Goal: Communication & Community: Connect with others

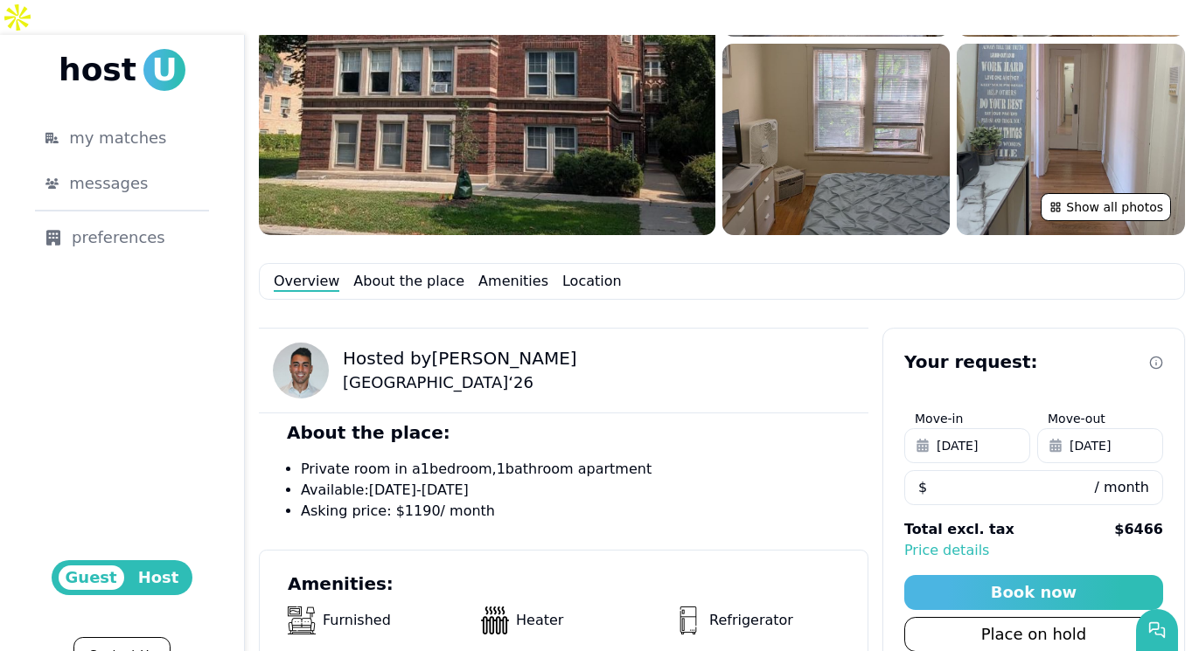
scroll to position [200, 0]
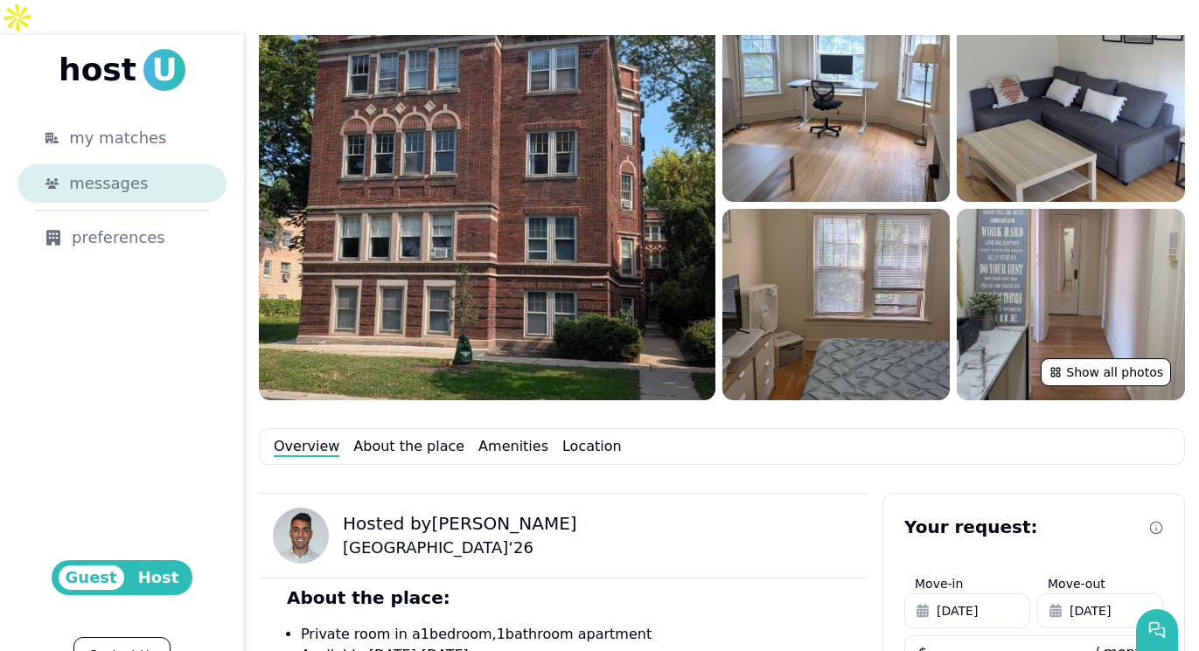
click at [136, 171] on span "messages" at bounding box center [108, 183] width 79 height 24
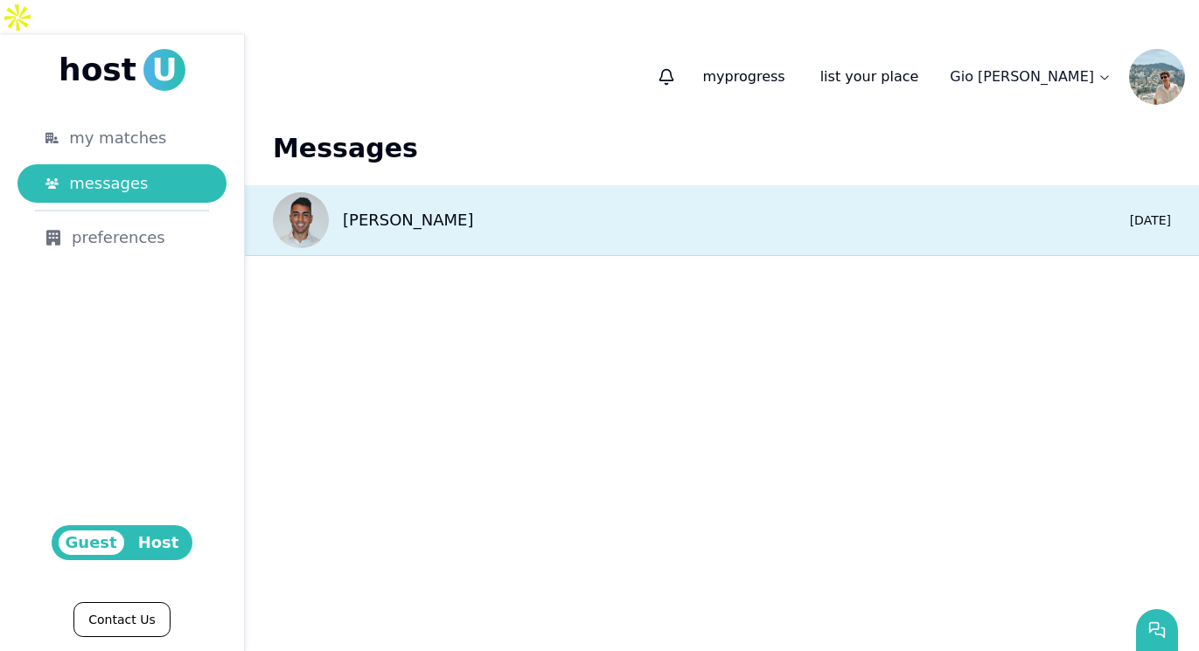
click at [463, 185] on div "[PERSON_NAME] 0 [DATE]" at bounding box center [722, 220] width 954 height 71
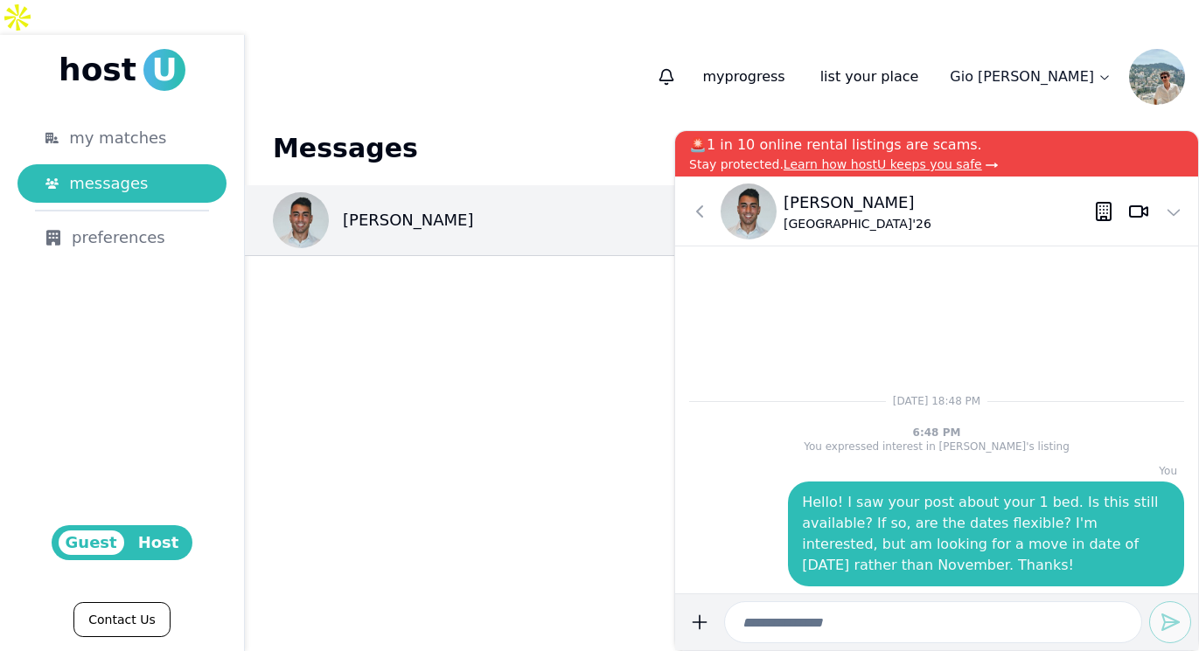
click at [1104, 210] on icon at bounding box center [1103, 211] width 21 height 21
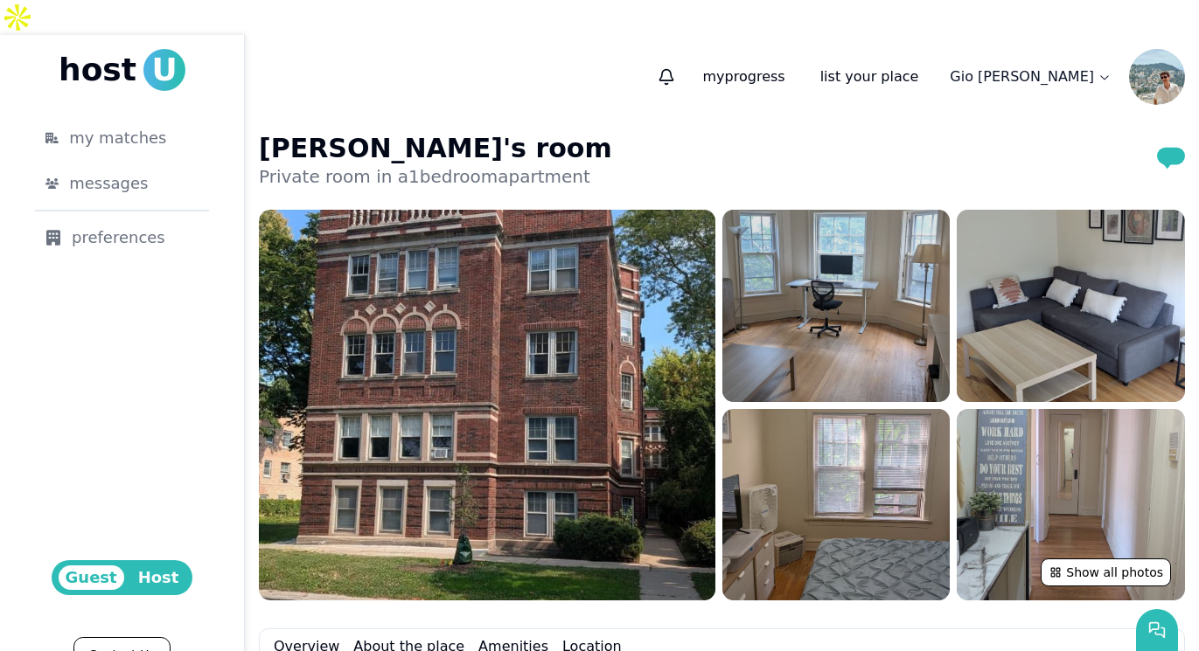
click at [859, 282] on img at bounding box center [836, 306] width 228 height 192
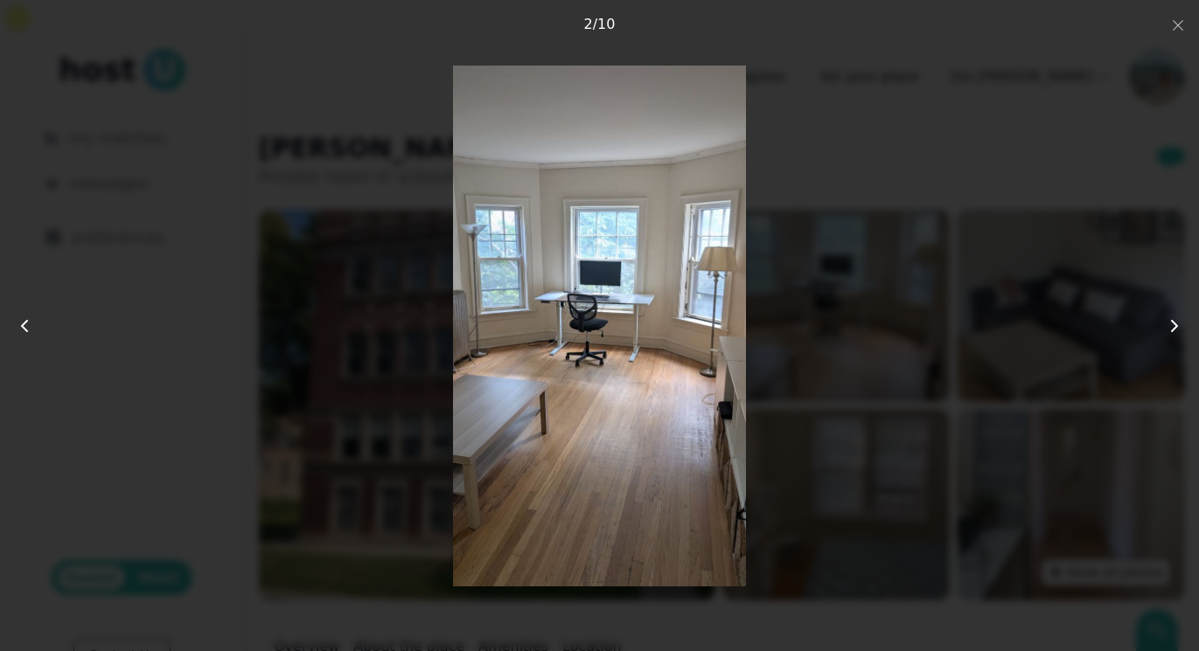
click at [1164, 320] on icon at bounding box center [1174, 326] width 21 height 21
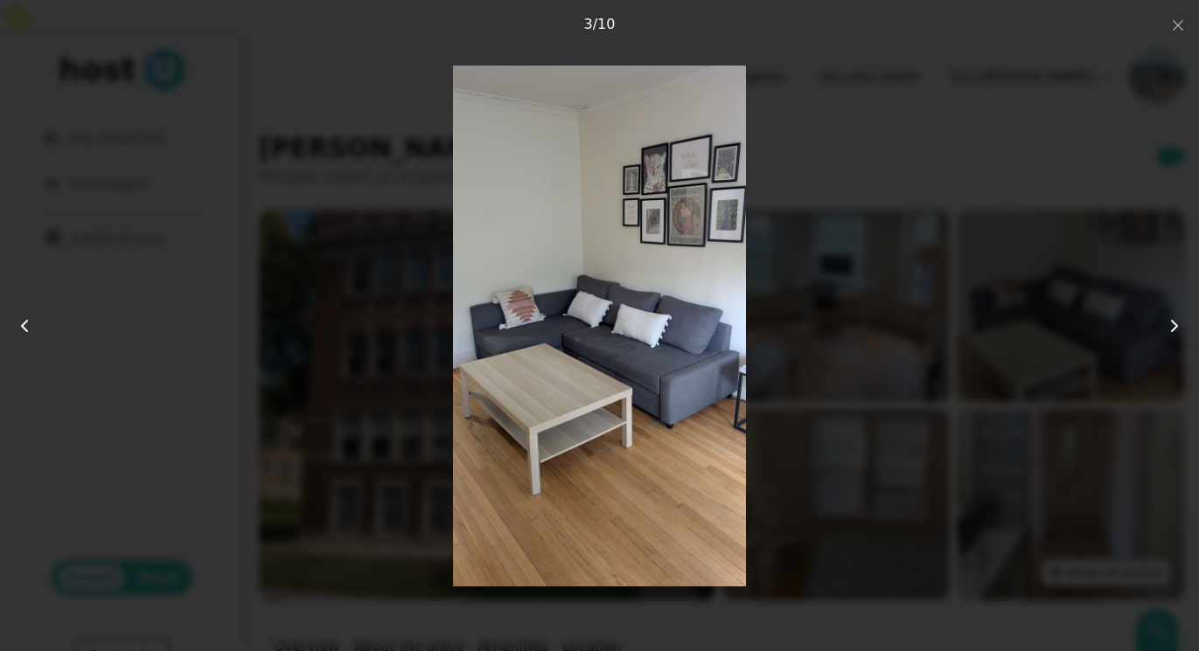
click at [1164, 320] on icon at bounding box center [1174, 326] width 21 height 21
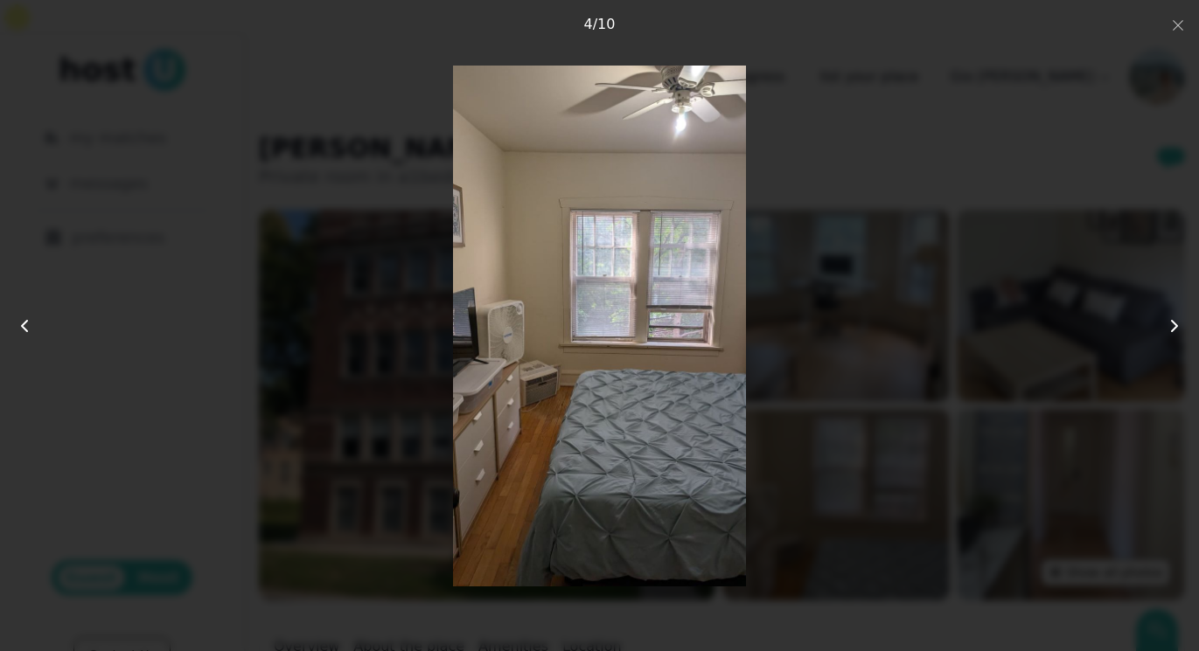
click at [1164, 320] on icon at bounding box center [1174, 326] width 21 height 21
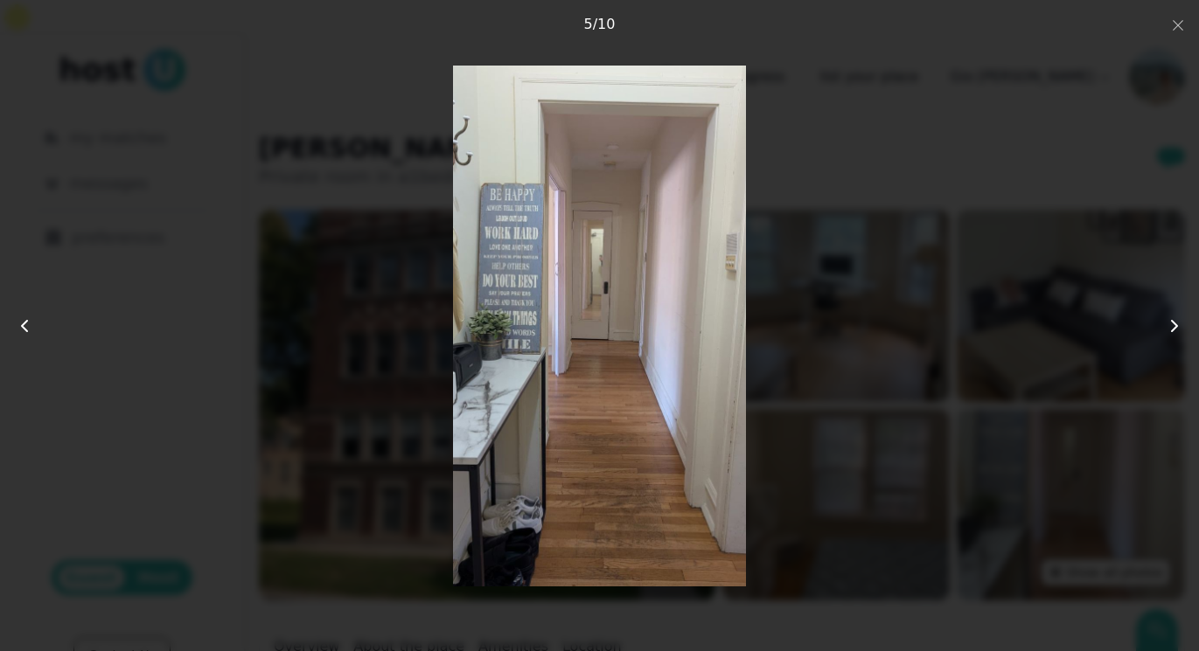
click at [801, 268] on div at bounding box center [599, 326] width 959 height 521
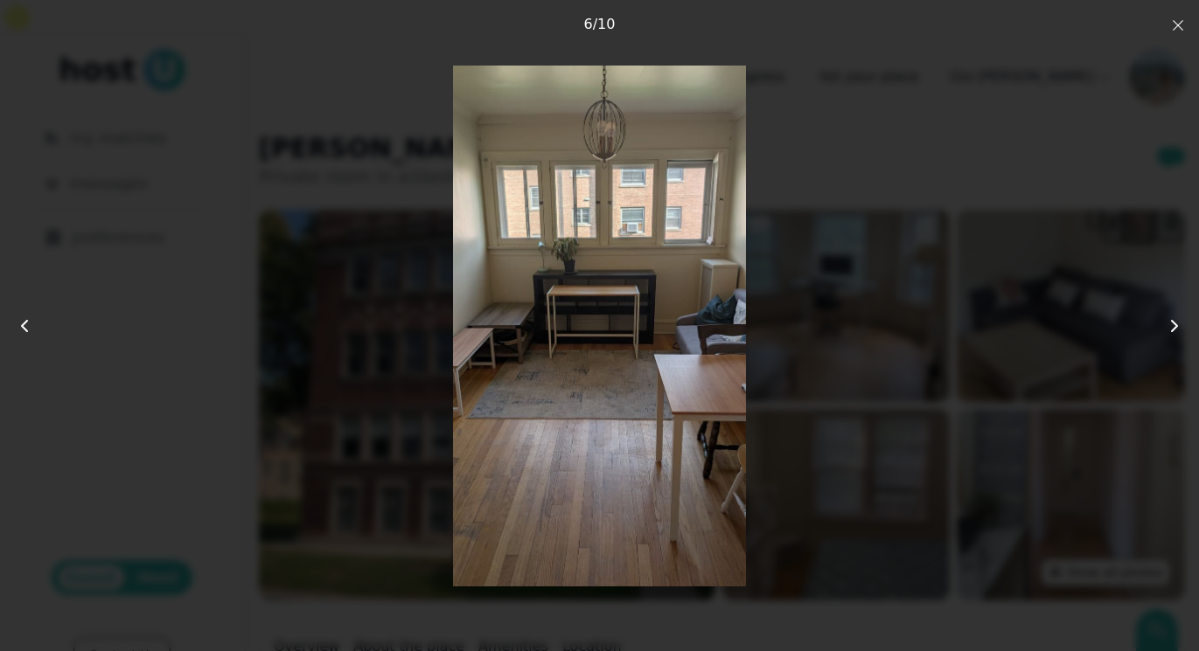
click at [1175, 31] on icon "button" at bounding box center [1178, 25] width 14 height 14
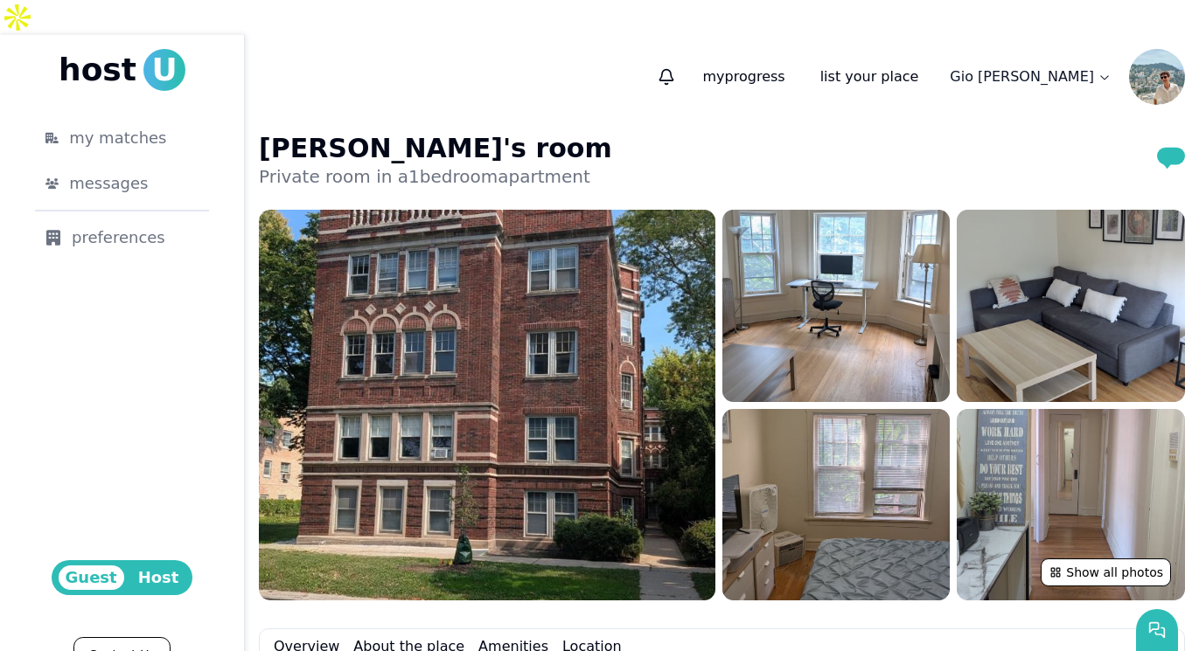
click at [151, 49] on span "U" at bounding box center [164, 70] width 42 height 42
